Goal: Information Seeking & Learning: Learn about a topic

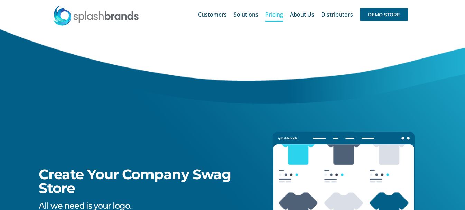
click at [271, 16] on span "Pricing" at bounding box center [274, 15] width 18 height 6
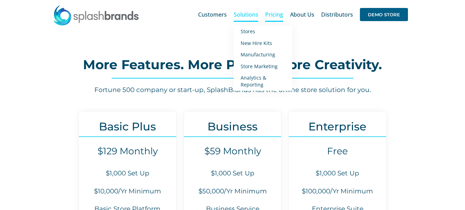
click at [250, 16] on span "Solutions" at bounding box center [246, 15] width 25 height 6
click at [241, 15] on span "Solutions" at bounding box center [246, 15] width 25 height 6
click at [250, 31] on span "Stores" at bounding box center [248, 31] width 15 height 7
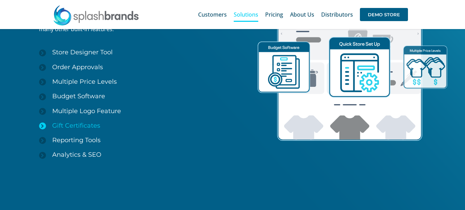
scroll to position [997, 0]
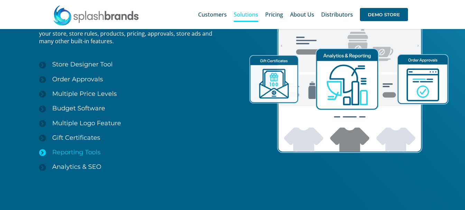
click at [97, 151] on span "Reporting Tools" at bounding box center [76, 152] width 48 height 8
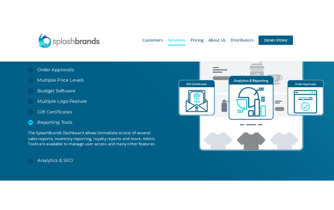
scroll to position [1012, 0]
